Goal: Task Accomplishment & Management: Use online tool/utility

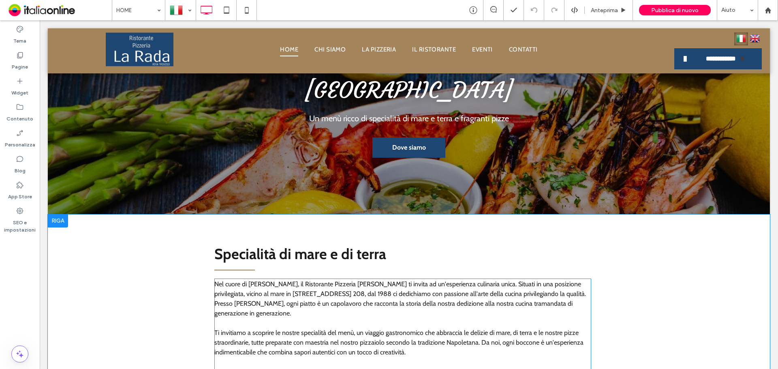
scroll to position [202, 0]
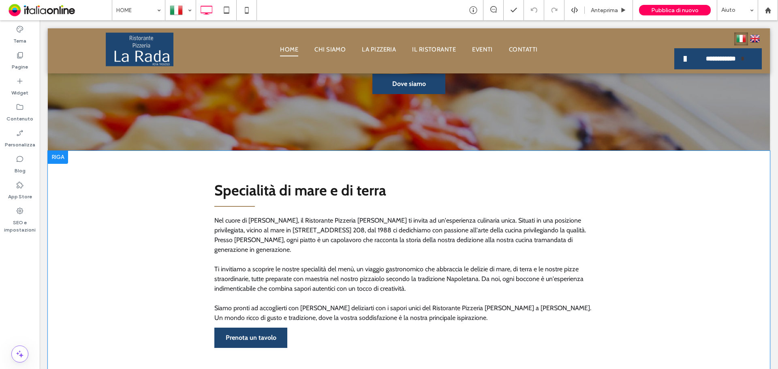
click at [58, 151] on div at bounding box center [58, 157] width 20 height 13
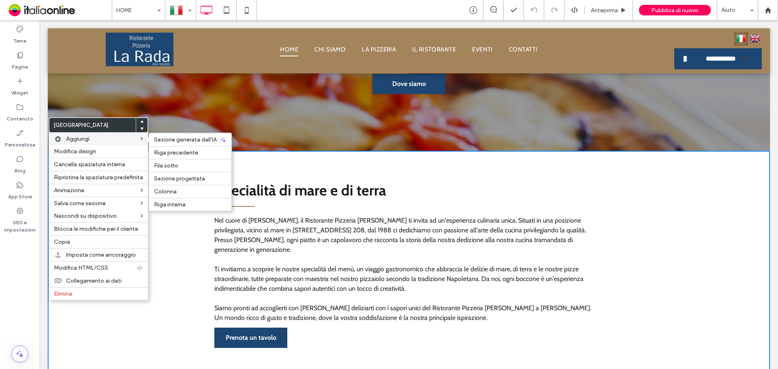
click at [80, 141] on span "Aggiungi" at bounding box center [77, 138] width 23 height 7
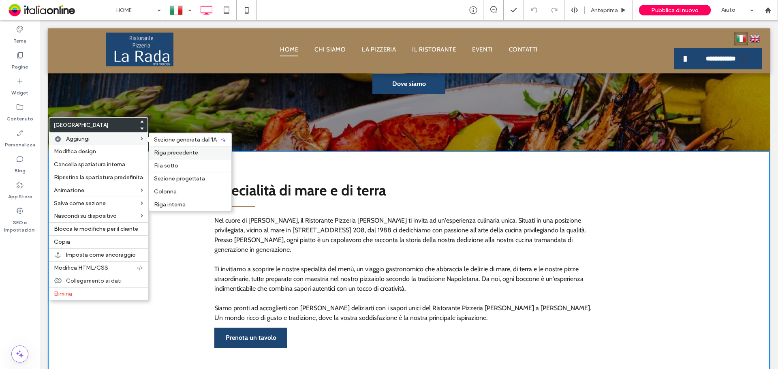
click at [186, 156] on span "Riga precedente" at bounding box center [176, 152] width 44 height 7
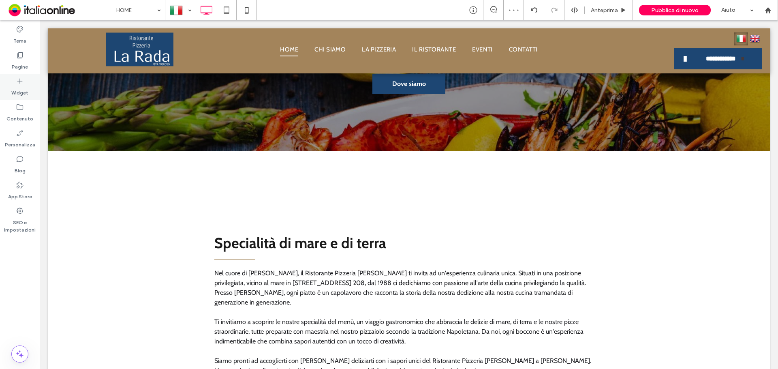
click at [14, 85] on label "Widget" at bounding box center [19, 90] width 17 height 11
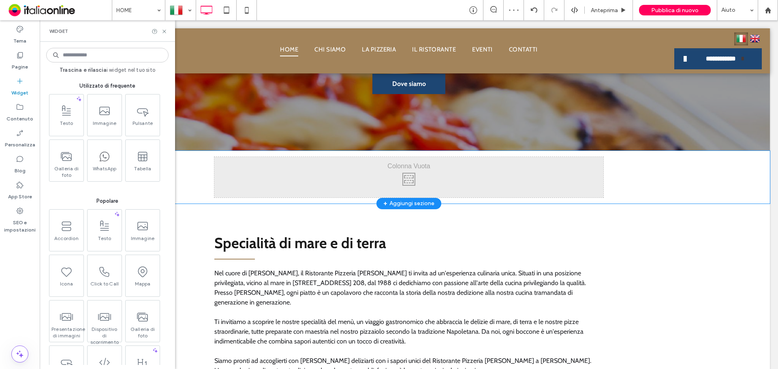
drag, startPoint x: 328, startPoint y: 153, endPoint x: 300, endPoint y: 142, distance: 30.0
click at [328, 157] on div "Click To Paste Click To Paste" at bounding box center [408, 177] width 389 height 40
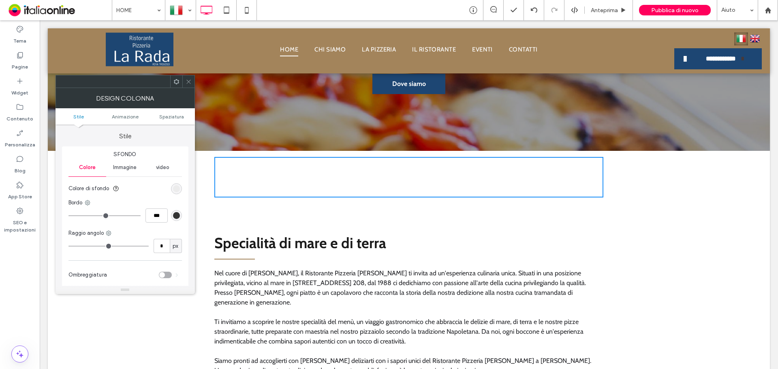
click at [188, 85] on span at bounding box center [188, 81] width 6 height 12
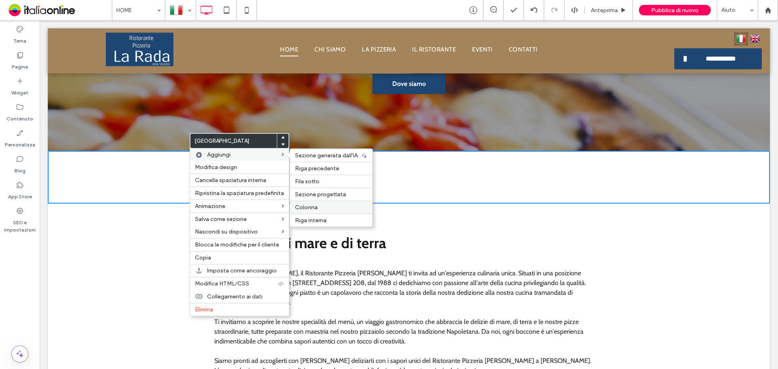
click at [316, 205] on span "Colonna" at bounding box center [306, 207] width 23 height 7
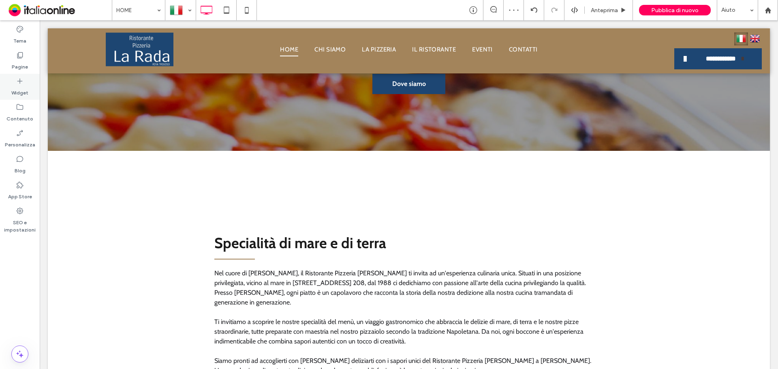
click at [23, 84] on icon at bounding box center [20, 81] width 8 height 8
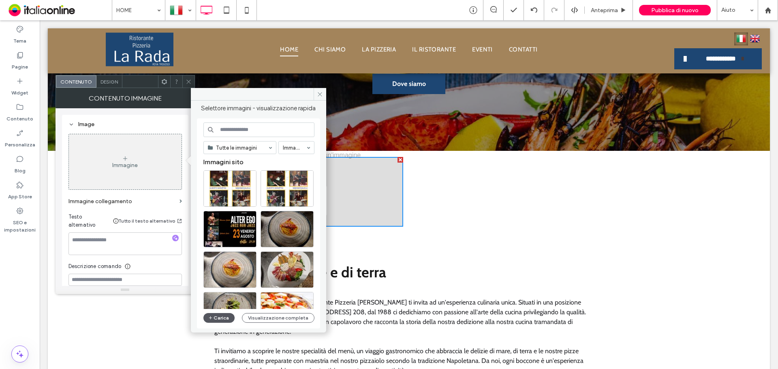
click at [217, 320] on button "Carica" at bounding box center [219, 318] width 32 height 10
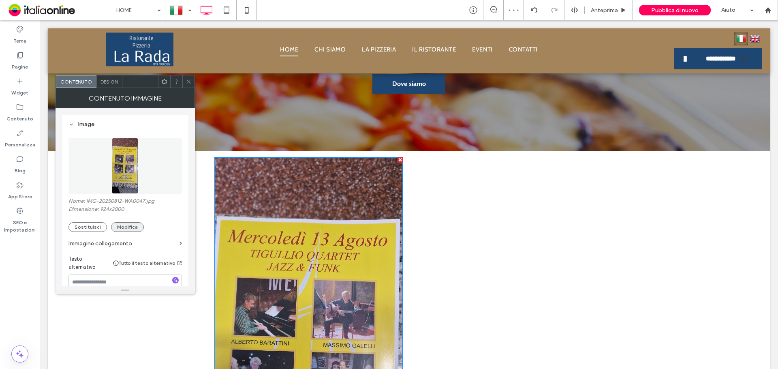
click at [124, 225] on button "Modifica" at bounding box center [127, 227] width 33 height 10
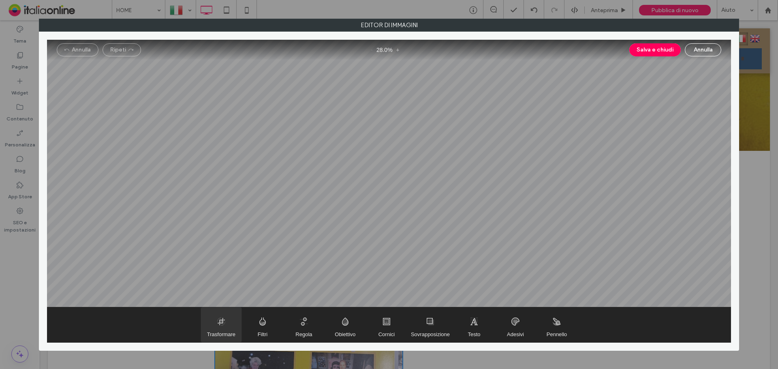
click at [228, 322] on span "Trasformare" at bounding box center [221, 324] width 40 height 35
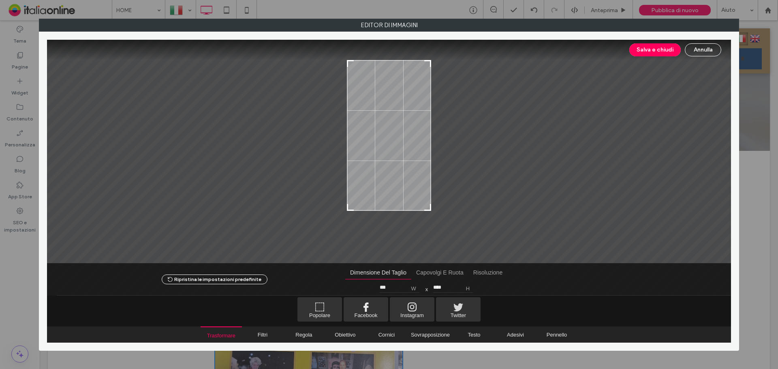
drag, startPoint x: 429, startPoint y: 239, endPoint x: 435, endPoint y: 207, distance: 32.5
click at [435, 207] on div at bounding box center [389, 151] width 684 height 223
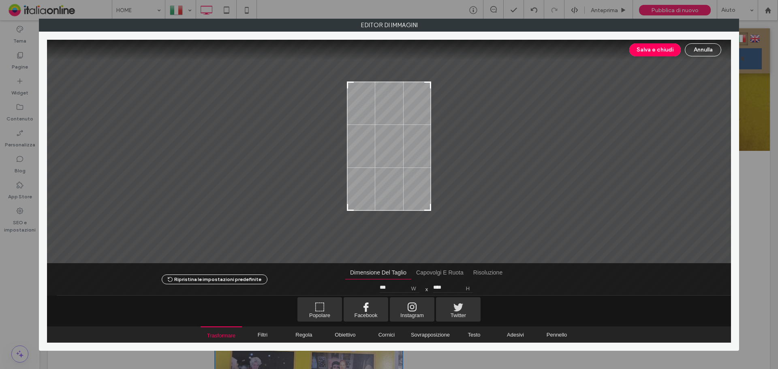
type input "****"
drag, startPoint x: 430, startPoint y: 62, endPoint x: 432, endPoint y: 88, distance: 26.4
click at [432, 88] on div at bounding box center [389, 151] width 684 height 223
drag, startPoint x: 648, startPoint y: 52, endPoint x: 529, endPoint y: 109, distance: 132.4
click at [648, 52] on button "Salva e chiudi" at bounding box center [654, 49] width 51 height 13
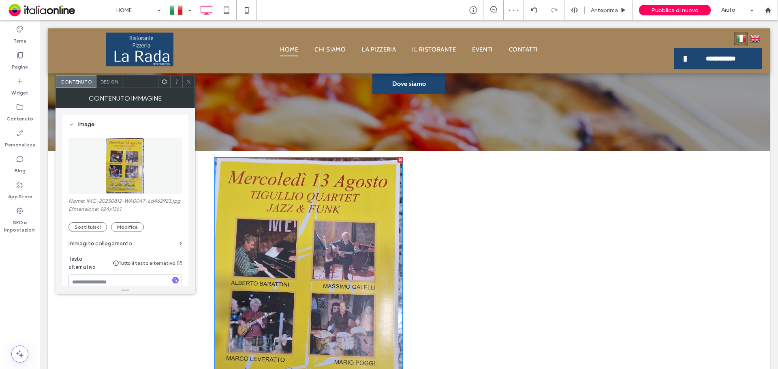
click at [188, 81] on icon at bounding box center [188, 82] width 6 height 6
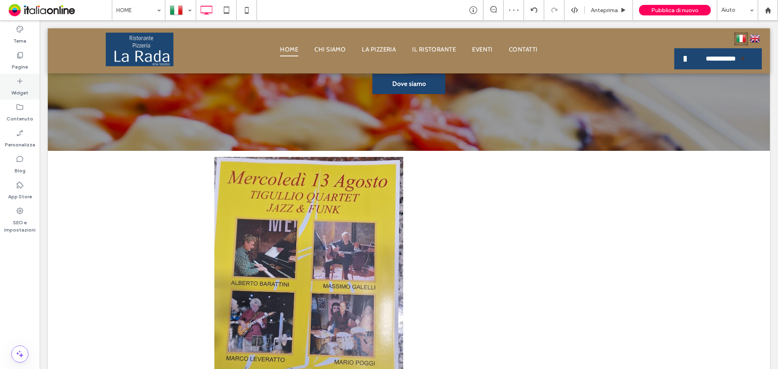
click at [21, 85] on label "Widget" at bounding box center [19, 90] width 17 height 11
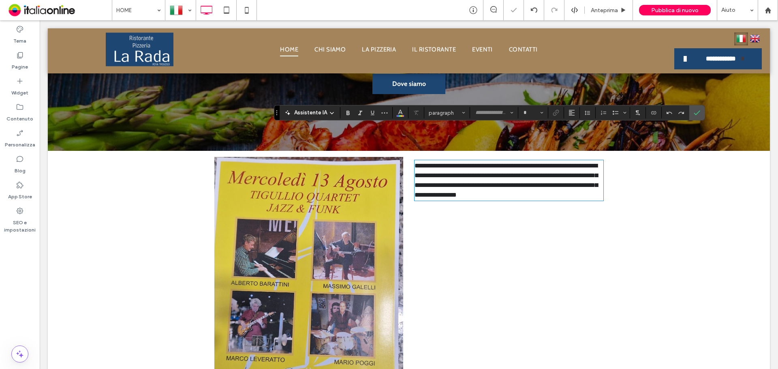
type input "*****"
type input "**"
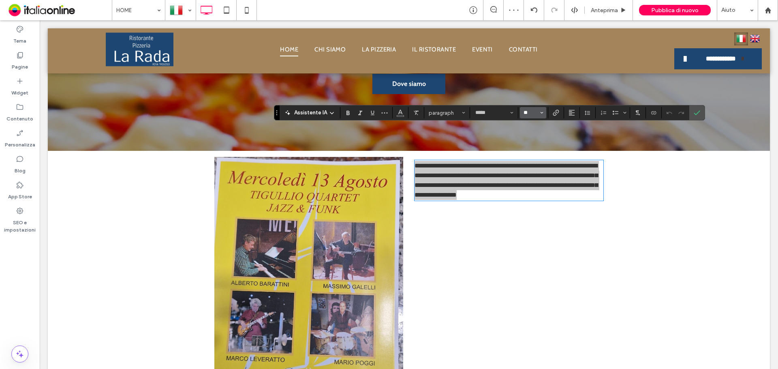
click at [525, 111] on input "**" at bounding box center [530, 112] width 16 height 6
click at [453, 114] on span "paragraph" at bounding box center [444, 113] width 32 height 6
type input "**"
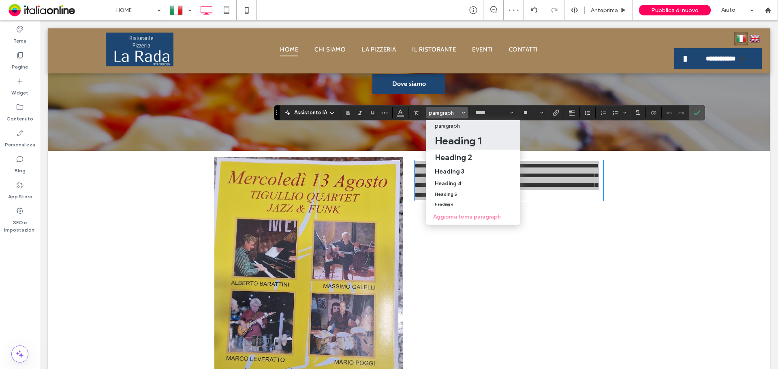
click at [461, 142] on h1 "Heading 1" at bounding box center [458, 140] width 47 height 13
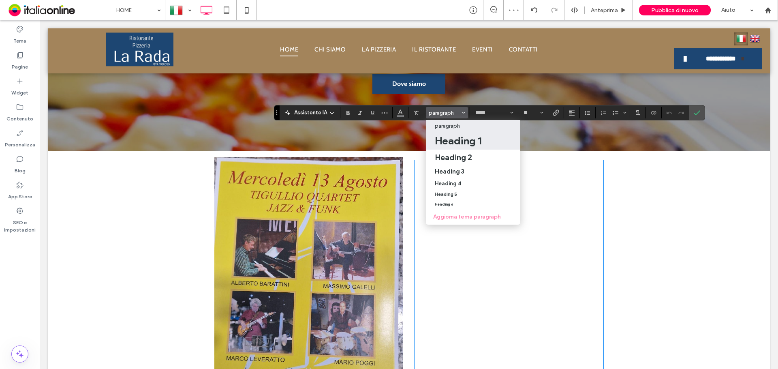
type input "*********"
type input "**"
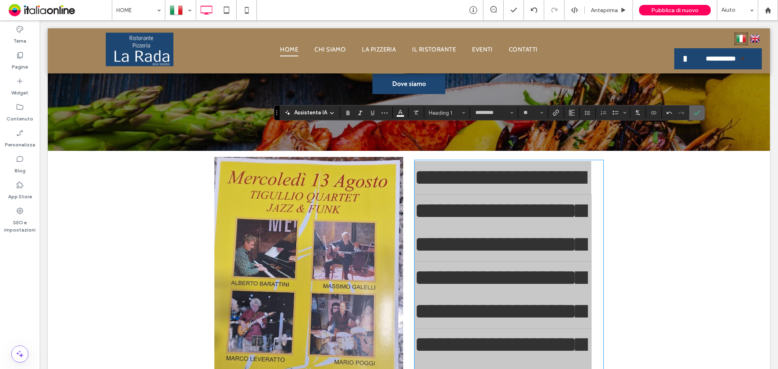
click at [692, 111] on label "Conferma" at bounding box center [696, 112] width 12 height 15
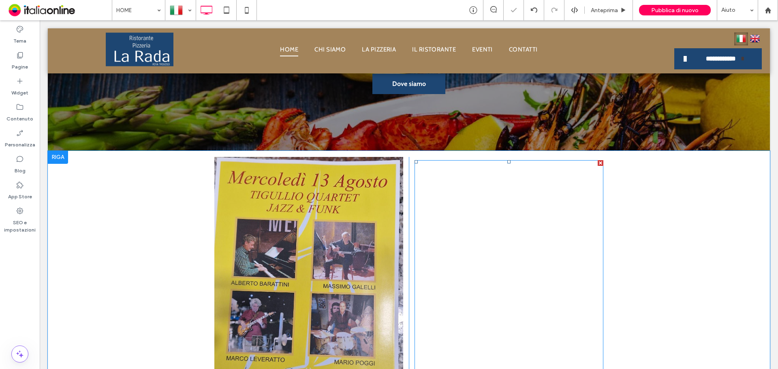
click at [597, 160] on div at bounding box center [600, 163] width 6 height 6
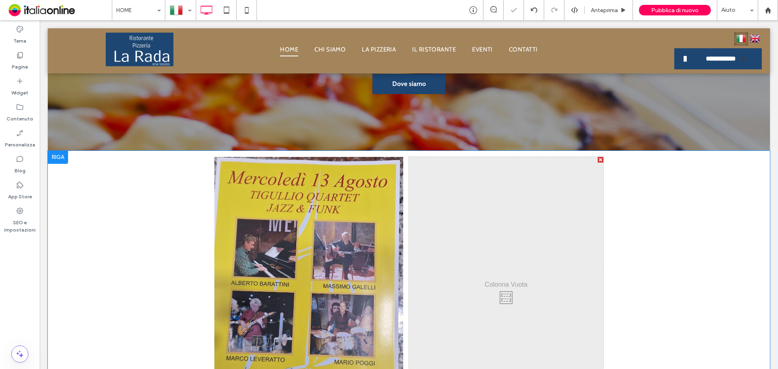
click at [598, 157] on div "Click To Paste Click To Paste" at bounding box center [506, 296] width 194 height 278
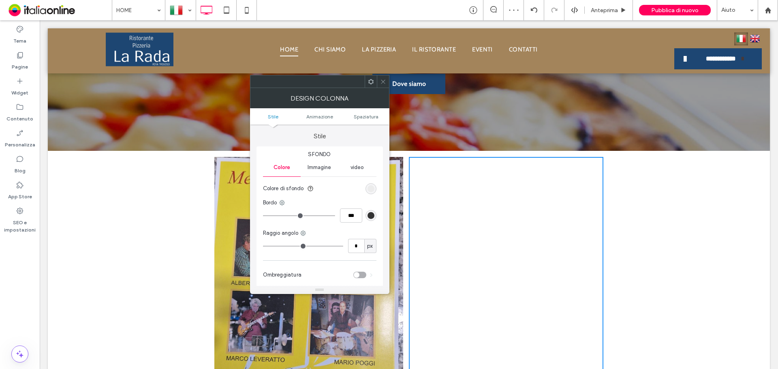
click at [384, 83] on icon at bounding box center [383, 82] width 6 height 6
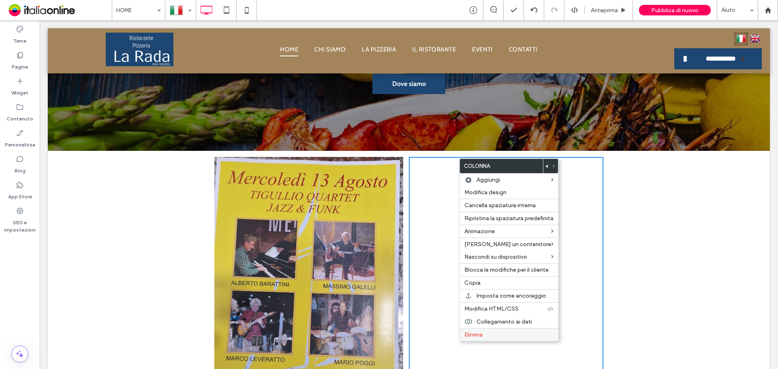
click at [472, 333] on span "Elimina" at bounding box center [473, 334] width 18 height 7
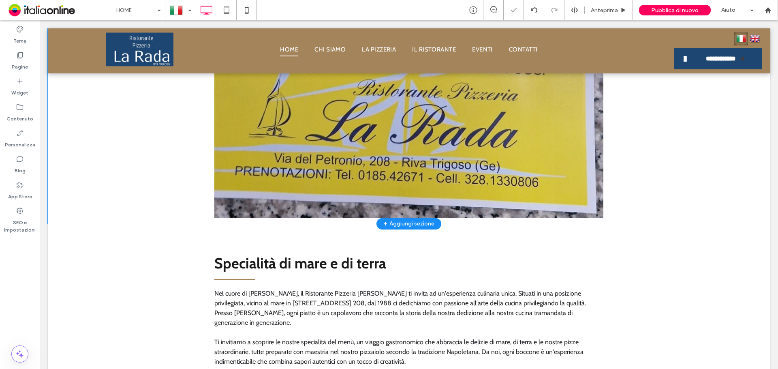
scroll to position [729, 0]
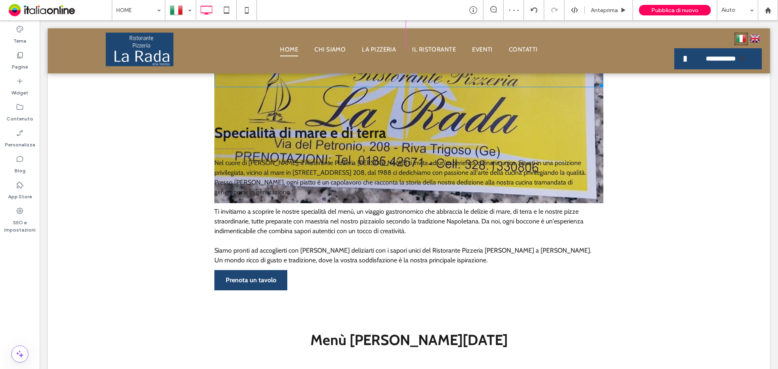
drag, startPoint x: 599, startPoint y: 168, endPoint x: 559, endPoint y: 80, distance: 96.8
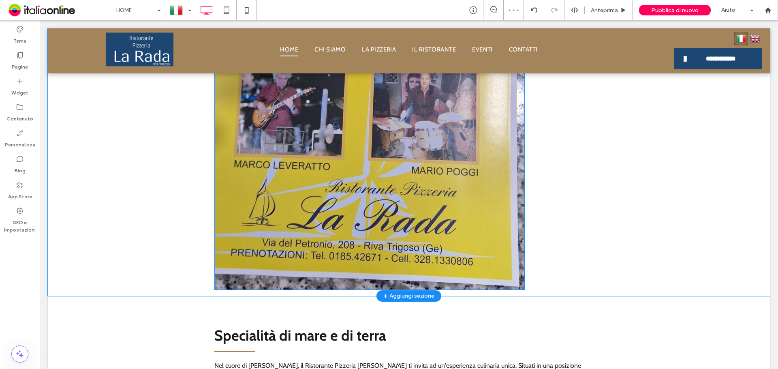
scroll to position [405, 0]
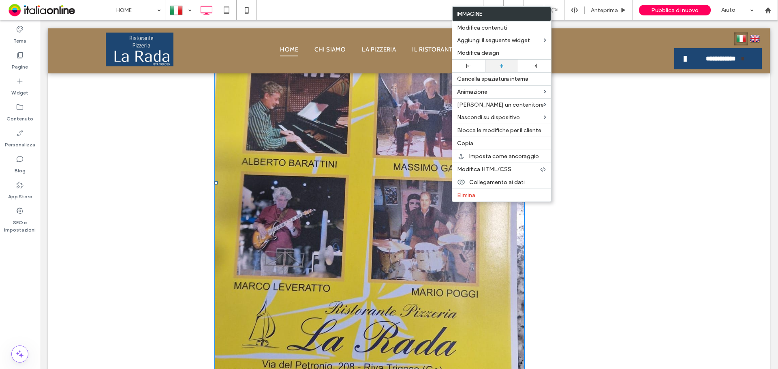
click at [494, 65] on div at bounding box center [501, 65] width 25 height 5
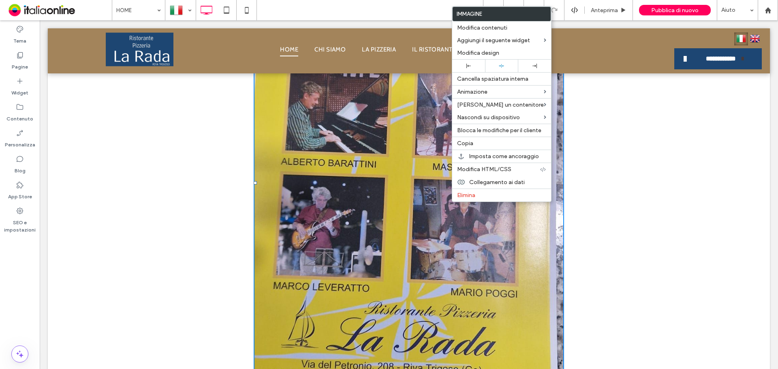
click at [629, 190] on div "Click To Paste Click To Paste [GEOGRAPHIC_DATA] + Aggiungi sezione" at bounding box center [409, 182] width 722 height 469
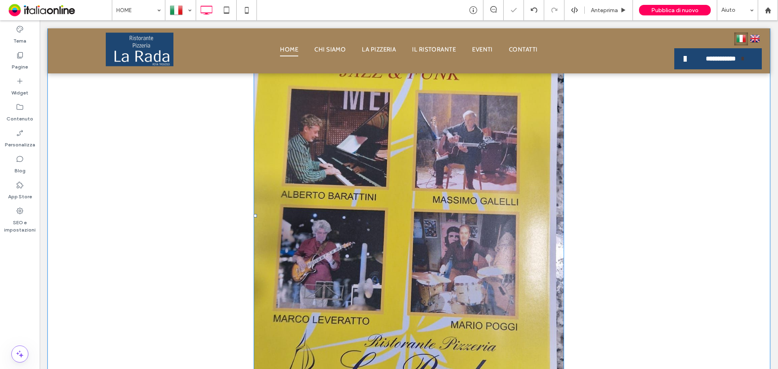
scroll to position [243, 0]
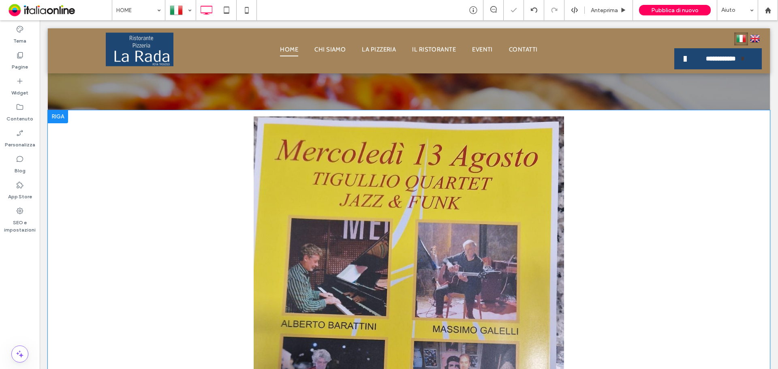
click at [58, 110] on div at bounding box center [58, 116] width 20 height 13
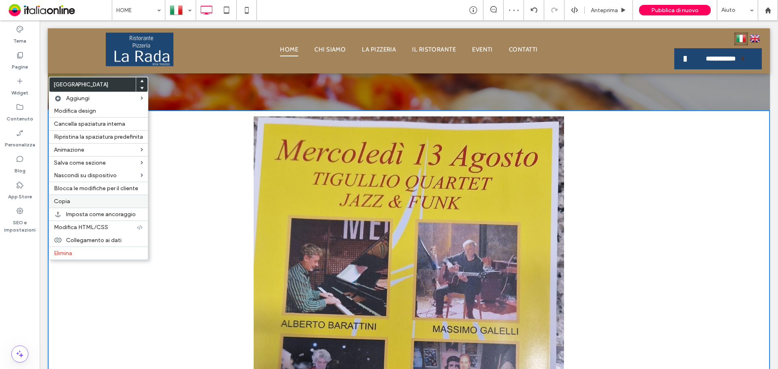
click at [71, 205] on div "Copia" at bounding box center [98, 200] width 99 height 13
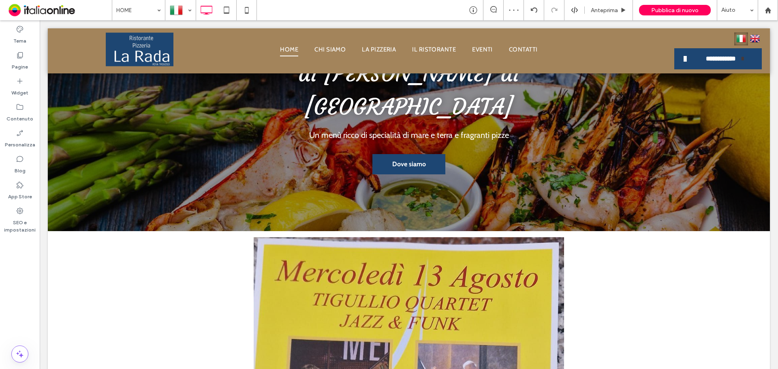
scroll to position [121, 0]
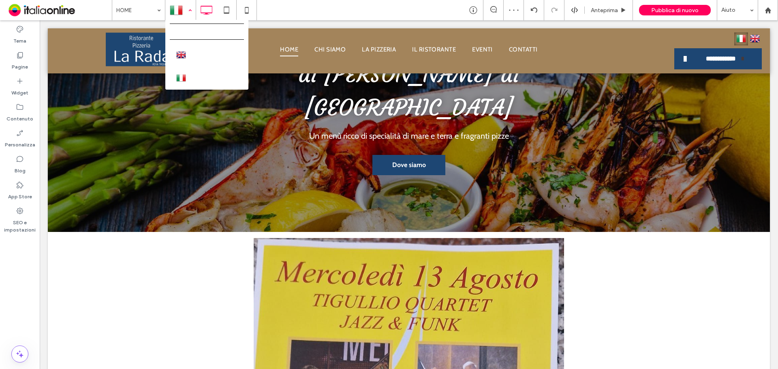
click at [187, 6] on div at bounding box center [181, 9] width 30 height 19
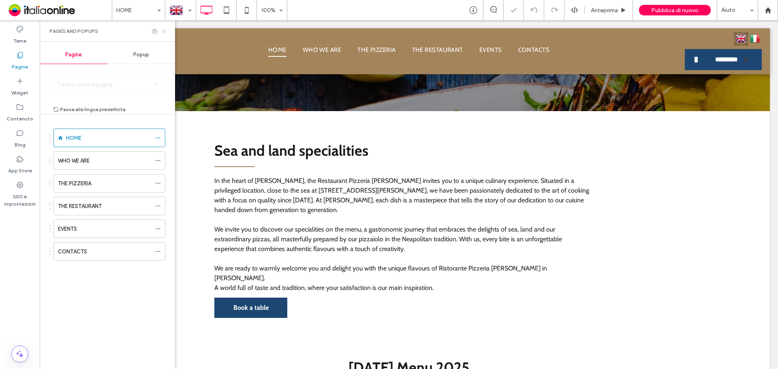
click at [162, 31] on icon at bounding box center [164, 31] width 6 height 6
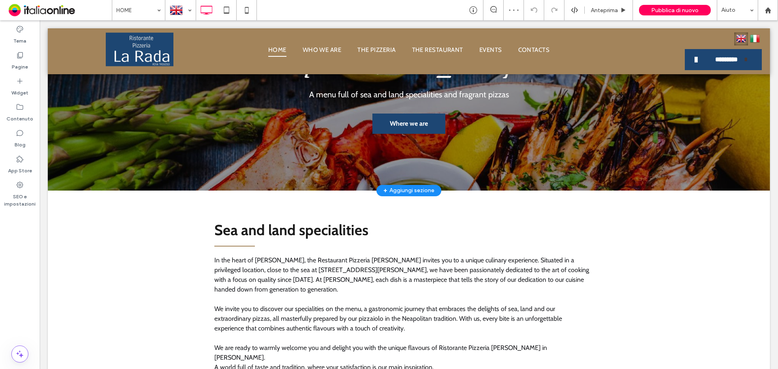
scroll to position [121, 0]
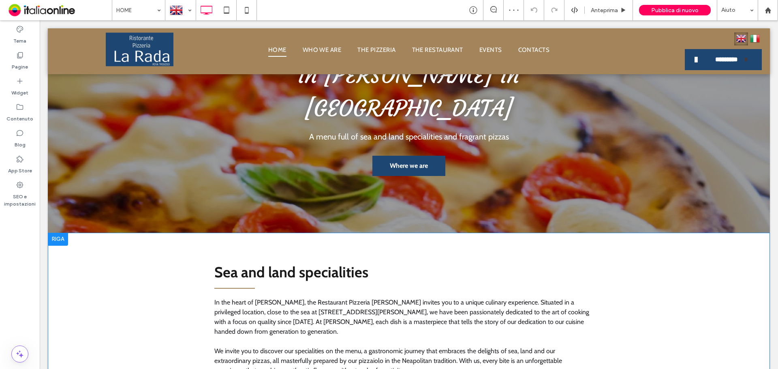
click at [62, 232] on div at bounding box center [58, 238] width 20 height 13
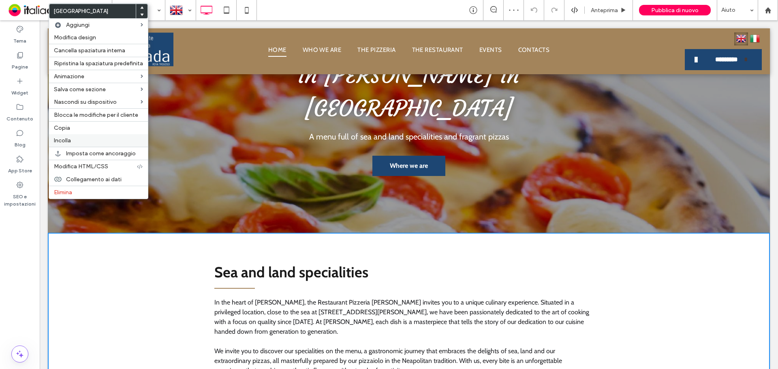
click at [71, 143] on label "Incolla" at bounding box center [98, 140] width 89 height 7
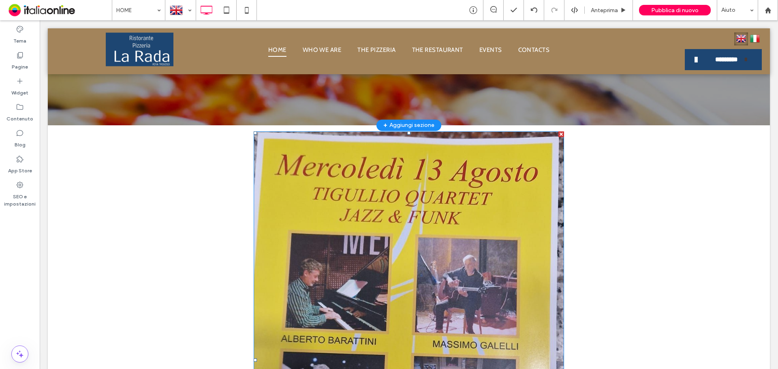
scroll to position [162, 0]
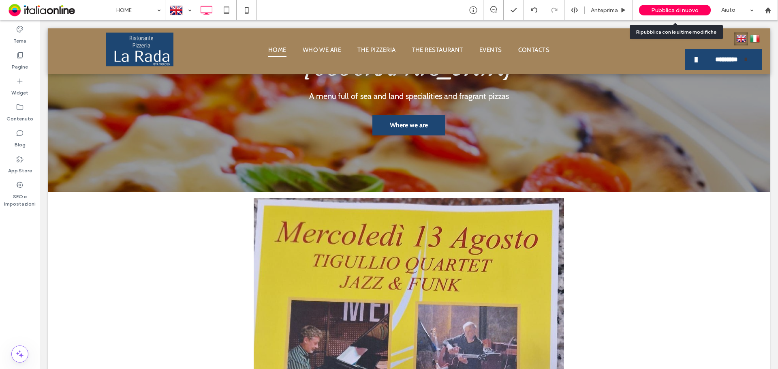
click at [663, 16] on div "Pubblica di nuovo" at bounding box center [675, 10] width 72 height 20
click at [663, 12] on span "Pubblica di nuovo" at bounding box center [674, 10] width 47 height 7
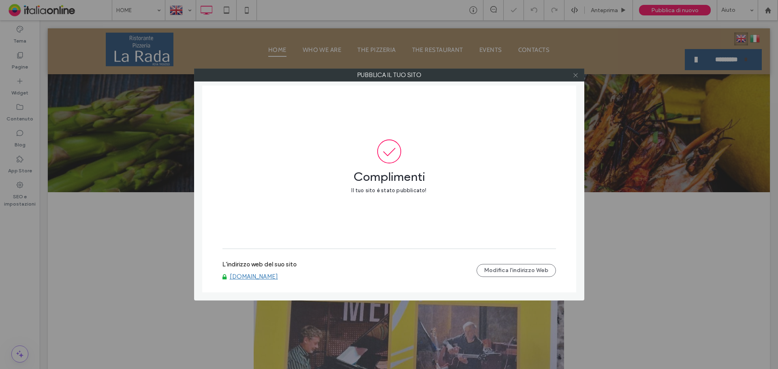
click at [574, 78] on span at bounding box center [575, 75] width 6 height 12
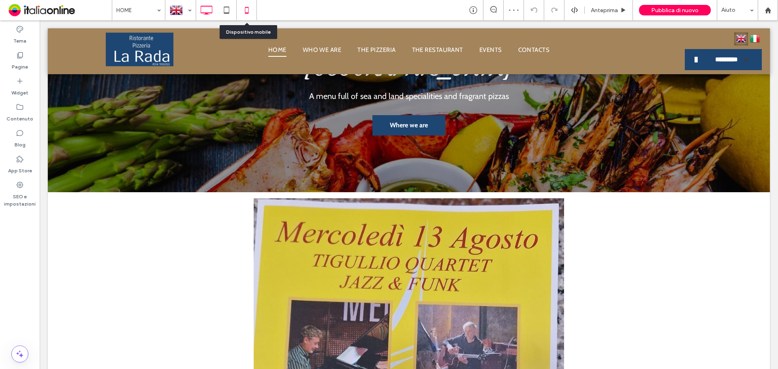
click at [246, 9] on icon at bounding box center [247, 10] width 16 height 16
